Goal: Information Seeking & Learning: Check status

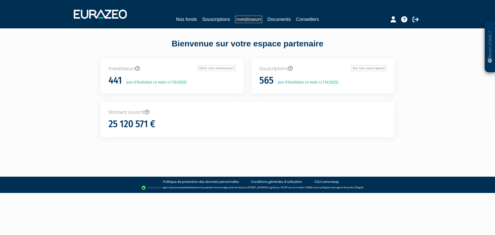
click at [249, 19] on link "Investisseurs" at bounding box center [248, 19] width 27 height 7
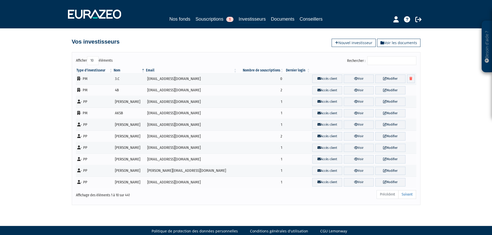
click at [399, 63] on input "Rechercher :" at bounding box center [391, 60] width 49 height 9
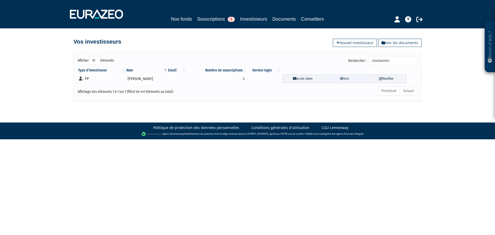
type input "charbonnier"
click at [346, 77] on link "Voir" at bounding box center [345, 79] width 41 height 9
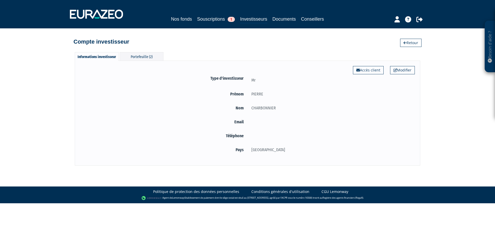
click at [141, 52] on div "Informations investisseur Portefeuille (2) Modifier Accès client Type d'investi…" at bounding box center [248, 106] width 294 height 119
drag, startPoint x: 141, startPoint y: 53, endPoint x: 166, endPoint y: 45, distance: 26.3
click at [141, 53] on div "Portefeuille (2)" at bounding box center [142, 56] width 44 height 9
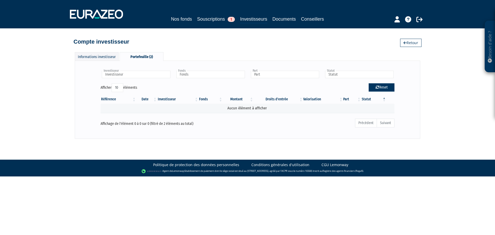
click at [380, 88] on button "Reset" at bounding box center [382, 87] width 26 height 8
type input "Investisseur"
type input "Fonds"
type input "Part"
type input "Statut"
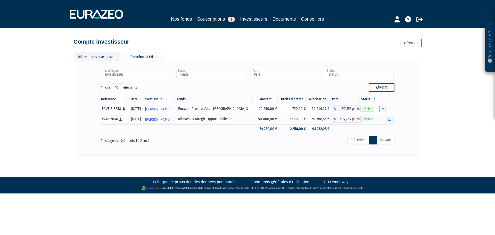
click at [382, 108] on icon "button" at bounding box center [382, 108] width 3 height 3
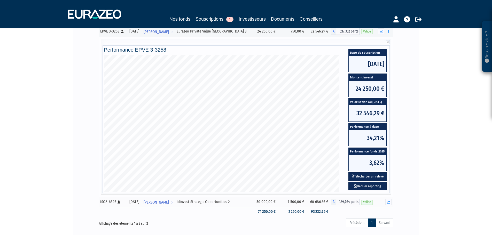
scroll to position [119, 0]
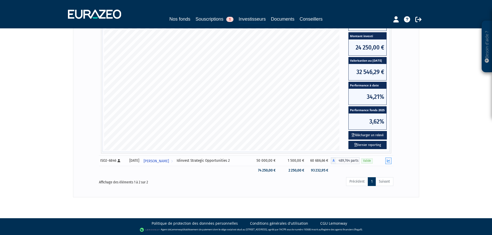
click at [387, 161] on icon "button" at bounding box center [388, 160] width 3 height 3
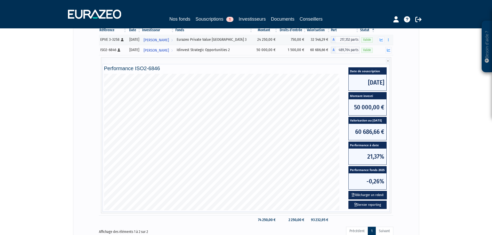
scroll to position [77, 0]
